Goal: Transaction & Acquisition: Purchase product/service

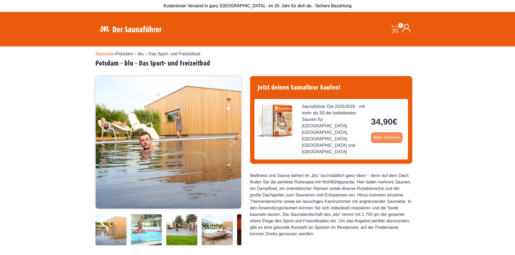
click at [383, 132] on link "Mehr erfahren" at bounding box center [387, 137] width 32 height 11
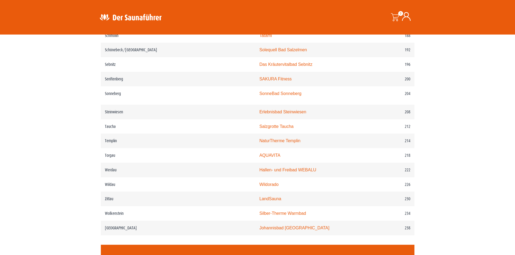
scroll to position [811, 0]
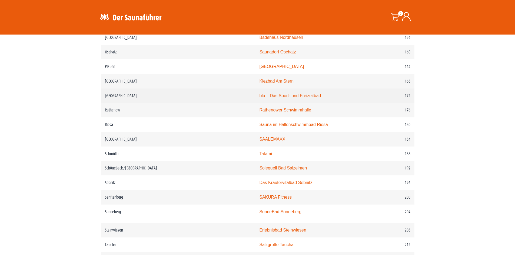
click at [271, 94] on link "blu – Das Sport- und Freizeitbad" at bounding box center [290, 96] width 62 height 5
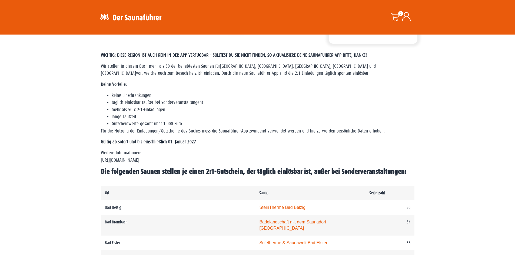
scroll to position [135, 0]
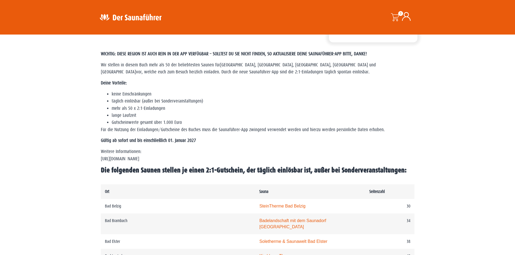
drag, startPoint x: 169, startPoint y: 160, endPoint x: 94, endPoint y: 159, distance: 74.9
copy p "https://www.der-saunafuehrer.de/app"
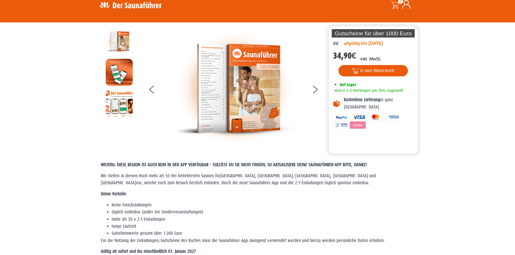
scroll to position [0, 0]
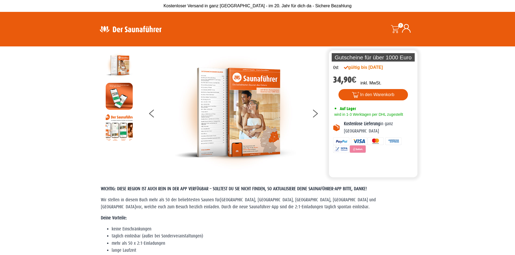
click at [221, 115] on img at bounding box center [235, 113] width 122 height 122
click at [314, 115] on button at bounding box center [319, 115] width 14 height 14
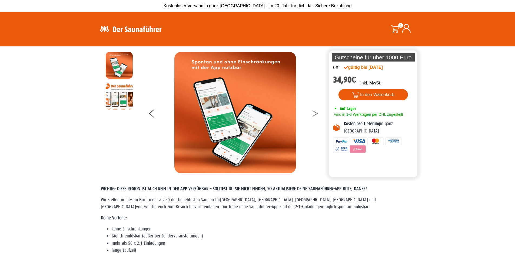
click at [314, 115] on button at bounding box center [319, 115] width 14 height 14
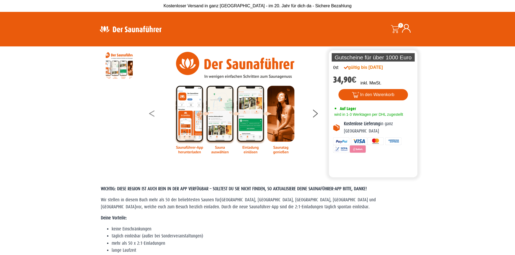
click at [152, 110] on button at bounding box center [156, 115] width 14 height 14
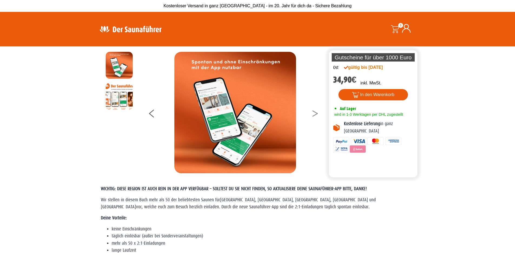
click at [315, 114] on icon at bounding box center [315, 115] width 5 height 4
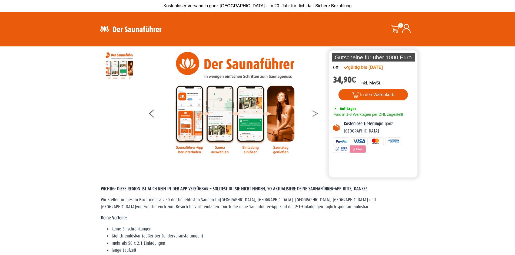
click at [315, 114] on icon at bounding box center [315, 115] width 5 height 4
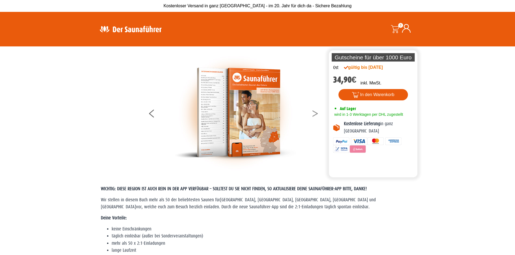
click at [315, 114] on icon at bounding box center [315, 115] width 5 height 4
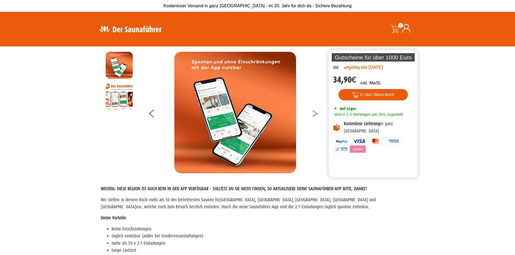
click at [315, 114] on icon at bounding box center [315, 115] width 5 height 4
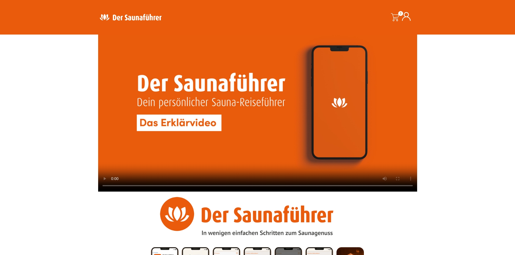
scroll to position [456, 0]
